Goal: Complete application form

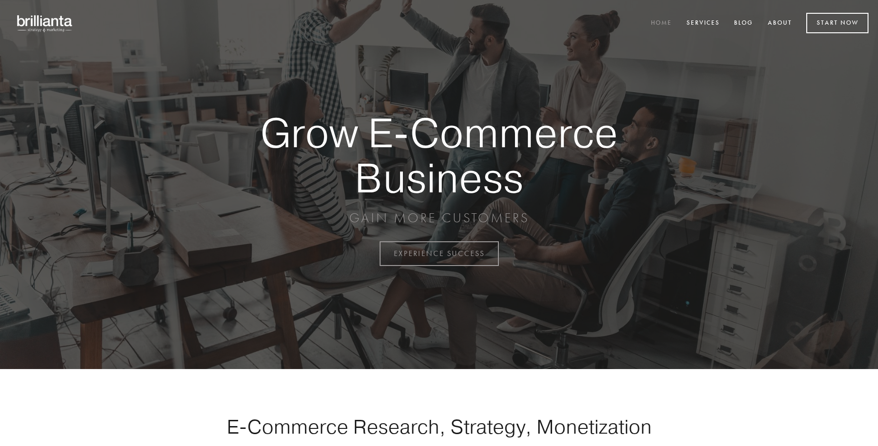
scroll to position [2490, 0]
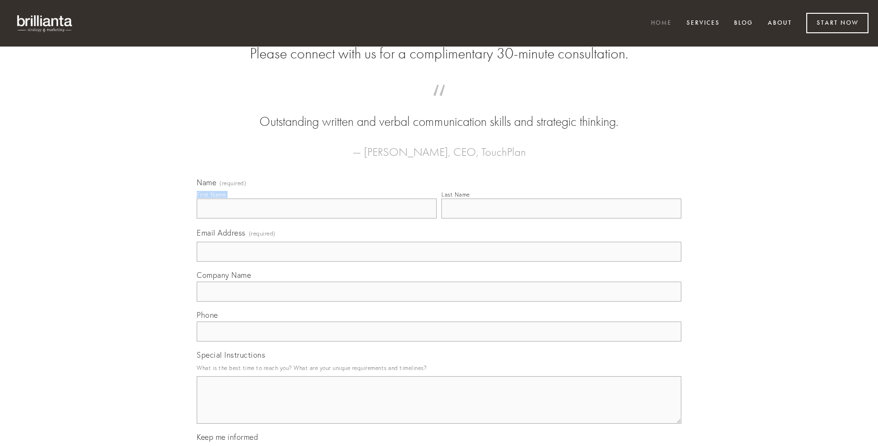
type input "[PERSON_NAME]"
click at [561, 219] on input "Last Name" at bounding box center [561, 209] width 240 height 20
type input "[PERSON_NAME]"
click at [439, 262] on input "Email Address (required)" at bounding box center [439, 252] width 485 height 20
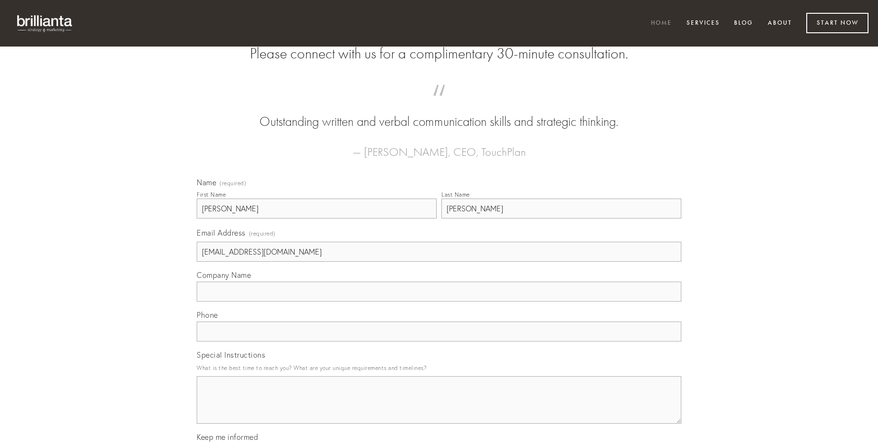
type input "[EMAIL_ADDRESS][DOMAIN_NAME]"
click at [439, 302] on input "Company Name" at bounding box center [439, 292] width 485 height 20
type input "victoria"
click at [439, 342] on input "text" at bounding box center [439, 332] width 485 height 20
click at [439, 409] on textarea "Special Instructions" at bounding box center [439, 400] width 485 height 48
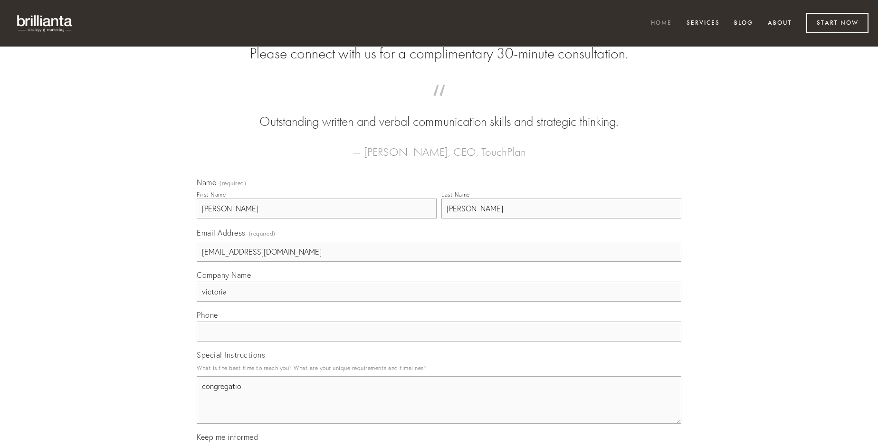
type textarea "congregatio"
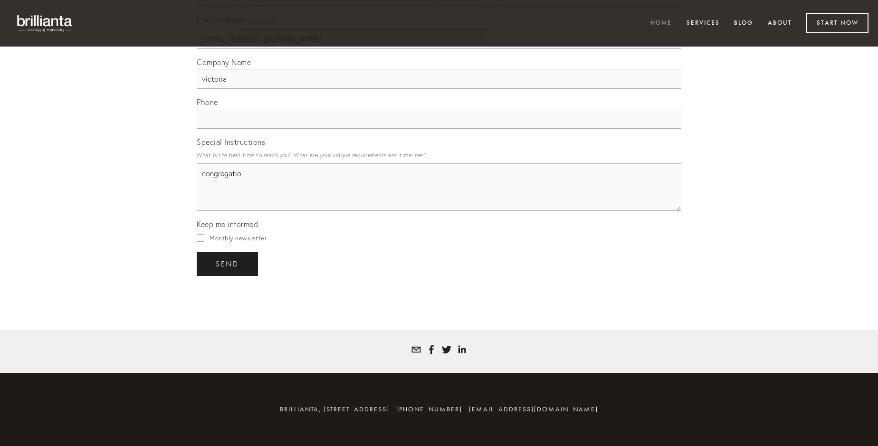
click at [228, 264] on span "send" at bounding box center [227, 264] width 23 height 9
